Goal: Find specific page/section: Find specific page/section

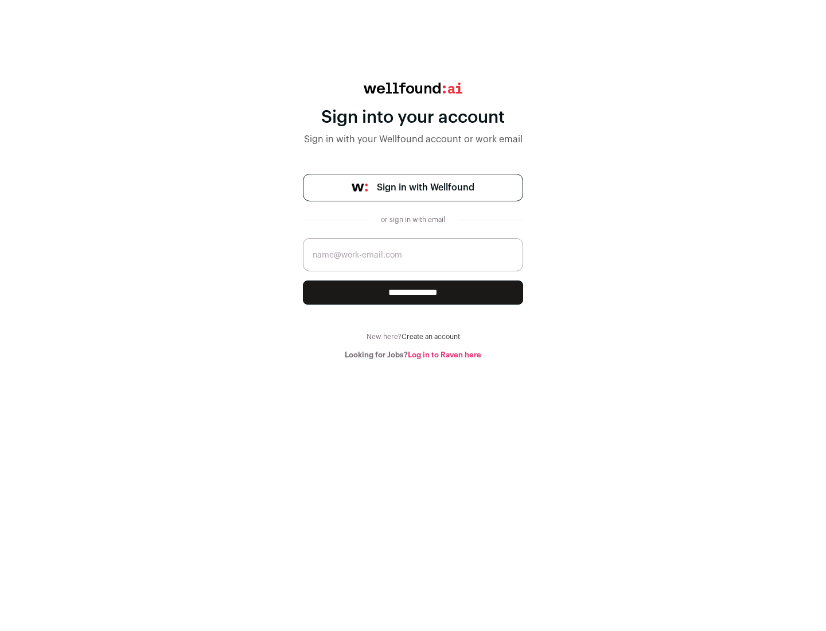
click at [425, 188] on span "Sign in with Wellfound" at bounding box center [426, 188] width 98 height 14
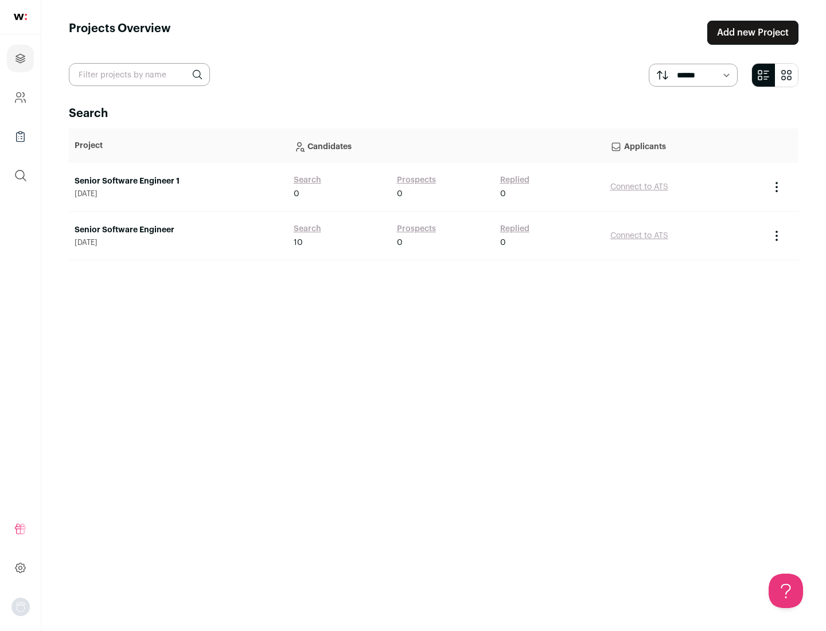
click at [178, 230] on link "Senior Software Engineer" at bounding box center [179, 229] width 208 height 11
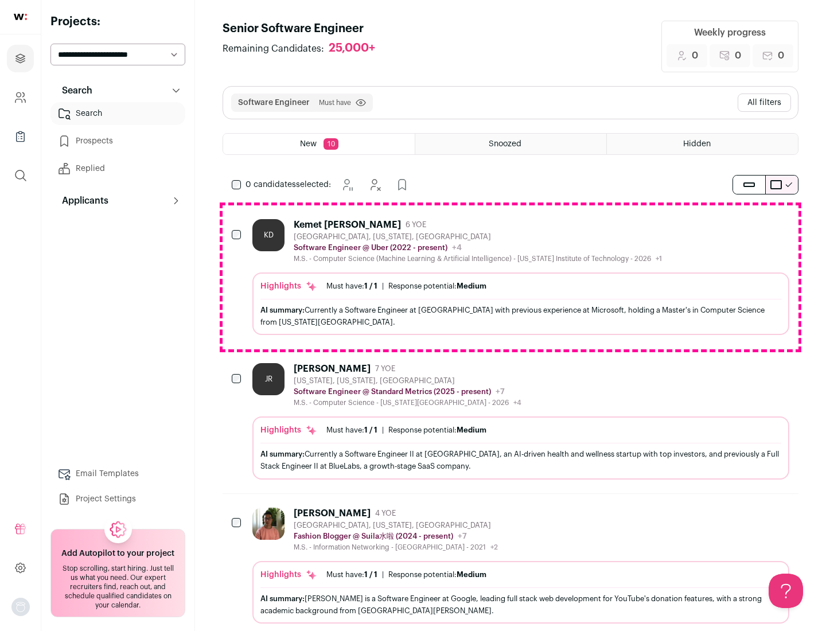
click at [511, 277] on div "Highlights Must have: 1 / 1 How many must haves have been fulfilled? | Response…" at bounding box center [520, 304] width 537 height 63
